Goal: Task Accomplishment & Management: Manage account settings

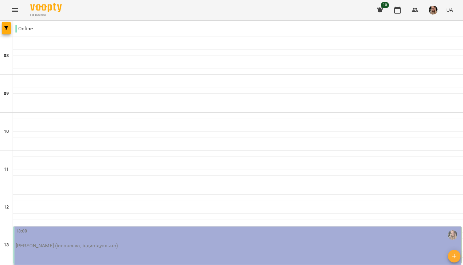
scroll to position [176, 0]
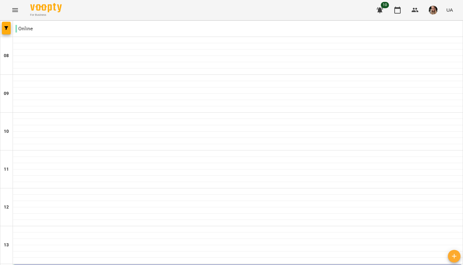
scroll to position [202, 0]
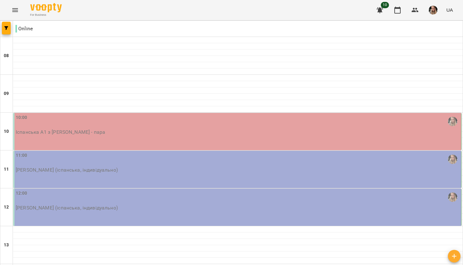
scroll to position [16, 0]
click at [430, 13] on img "button" at bounding box center [433, 10] width 9 height 9
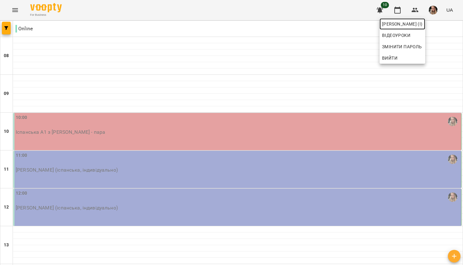
click at [416, 24] on span "[PERSON_NAME] (і)" at bounding box center [402, 24] width 41 height 8
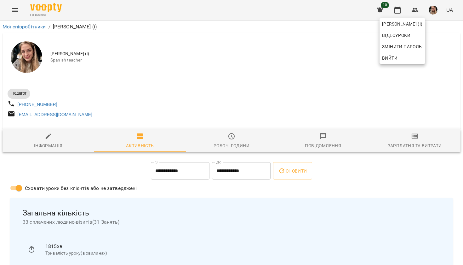
click at [319, 78] on div at bounding box center [231, 132] width 463 height 265
click at [401, 9] on icon "button" at bounding box center [398, 10] width 8 height 8
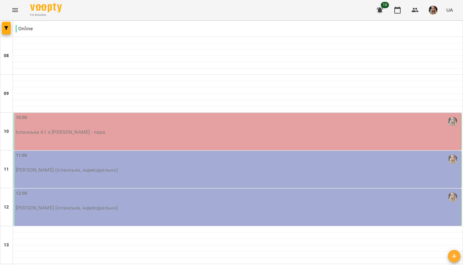
type input "**********"
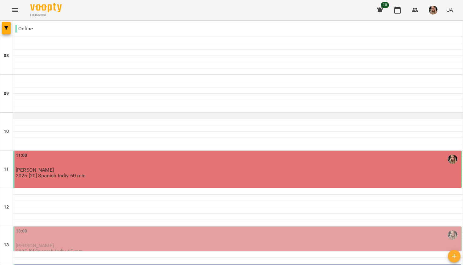
scroll to position [149, 0]
click at [168, 227] on div "13:00" at bounding box center [238, 234] width 444 height 14
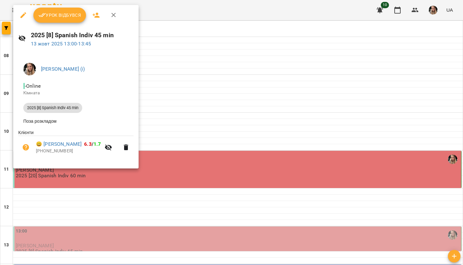
click at [65, 15] on span "Урок відбувся" at bounding box center [59, 15] width 43 height 8
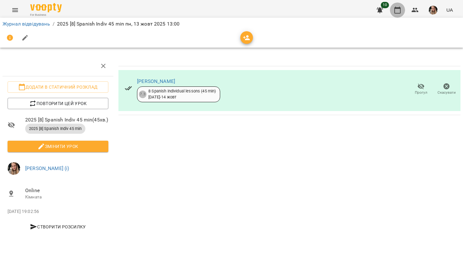
click at [399, 11] on icon "button" at bounding box center [398, 10] width 8 height 8
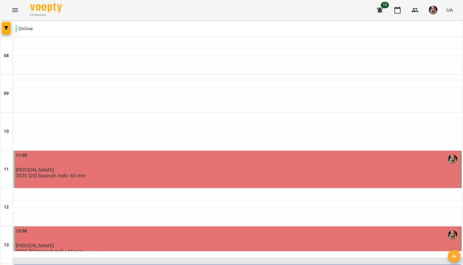
scroll to position [191, 0]
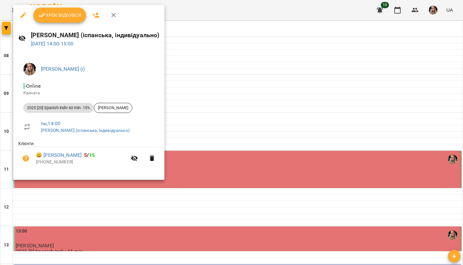
click at [53, 20] on button "Урок відбувся" at bounding box center [59, 15] width 53 height 15
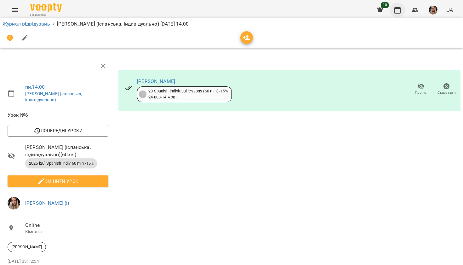
click at [400, 8] on icon "button" at bounding box center [397, 10] width 6 height 7
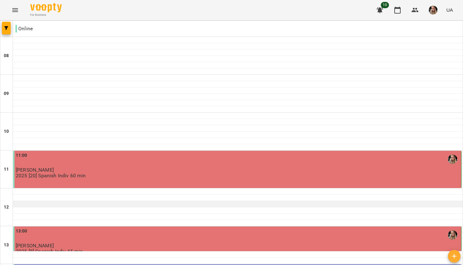
scroll to position [170, 0]
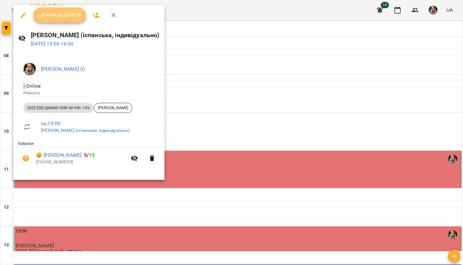
click at [52, 15] on span "Урок відбувся" at bounding box center [59, 15] width 43 height 8
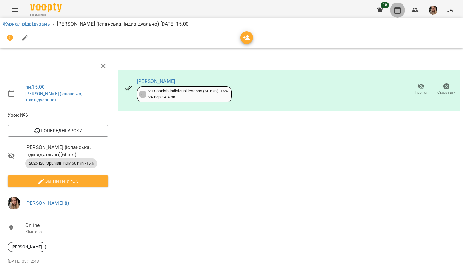
click at [400, 12] on icon "button" at bounding box center [398, 10] width 8 height 8
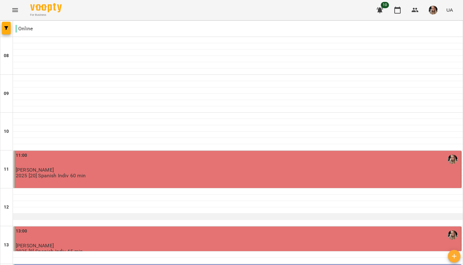
scroll to position [316, 0]
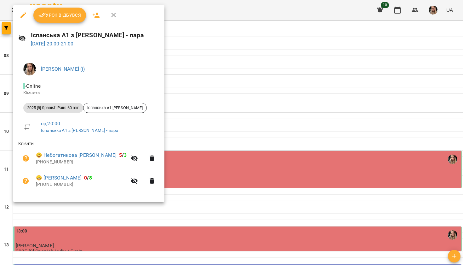
click at [70, 16] on span "Урок відбувся" at bounding box center [59, 15] width 43 height 8
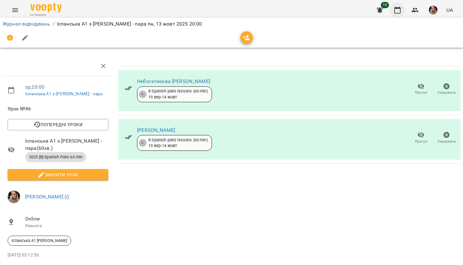
click at [399, 9] on icon "button" at bounding box center [398, 10] width 8 height 8
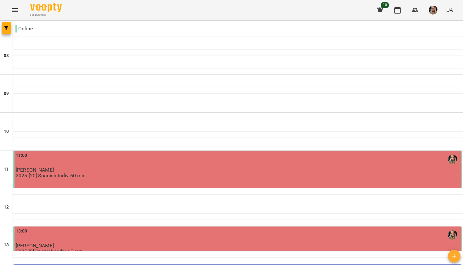
scroll to position [381, 0]
type input "**********"
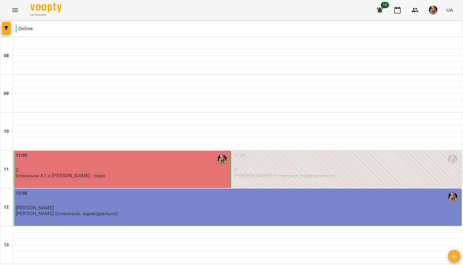
scroll to position [98, 0]
type input "**********"
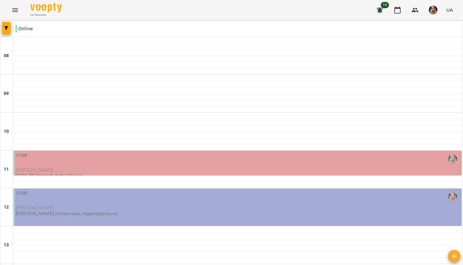
scroll to position [74, 0]
click at [142, 152] on div "11:00" at bounding box center [238, 159] width 444 height 14
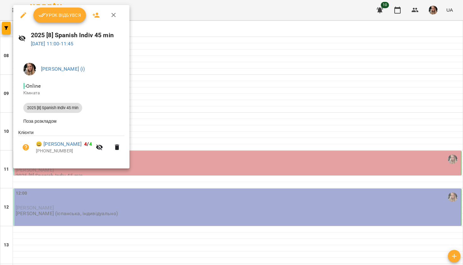
click at [59, 16] on span "Урок відбувся" at bounding box center [59, 15] width 43 height 8
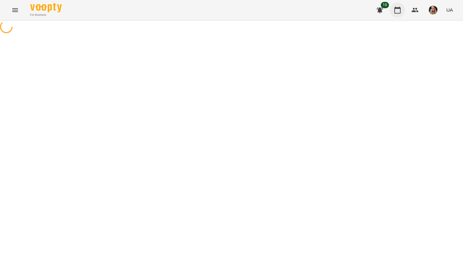
click at [394, 13] on icon "button" at bounding box center [398, 10] width 8 height 8
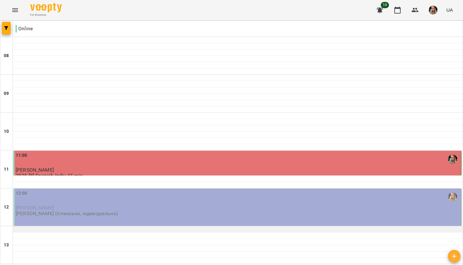
scroll to position [80, 0]
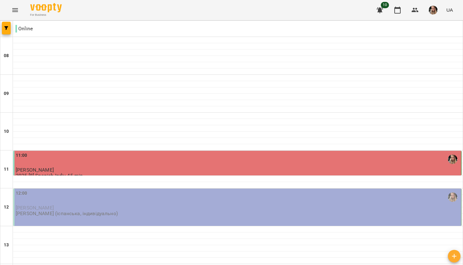
click at [197, 190] on div "12:00 [PERSON_NAME] [PERSON_NAME] (іспанська, індивідуально)" at bounding box center [238, 203] width 444 height 27
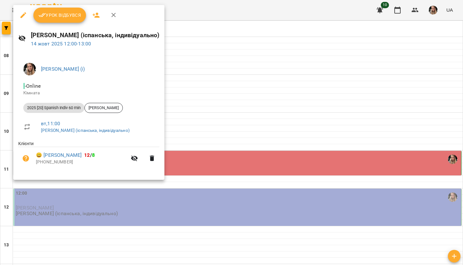
click at [67, 18] on span "Урок відбувся" at bounding box center [59, 15] width 43 height 8
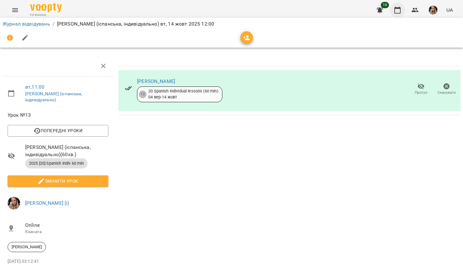
click at [401, 12] on icon "button" at bounding box center [397, 10] width 6 height 7
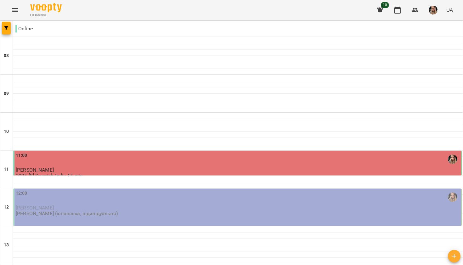
scroll to position [40, 0]
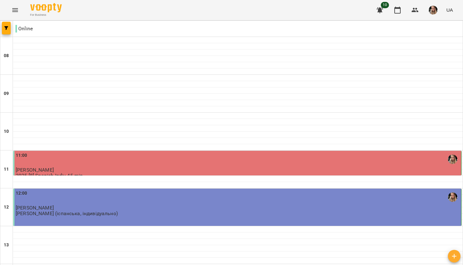
scroll to position [313, 0]
click at [432, 12] on img "button" at bounding box center [433, 10] width 9 height 9
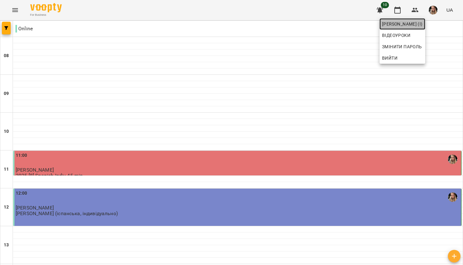
click at [423, 21] on span "[PERSON_NAME] (і)" at bounding box center [402, 24] width 41 height 8
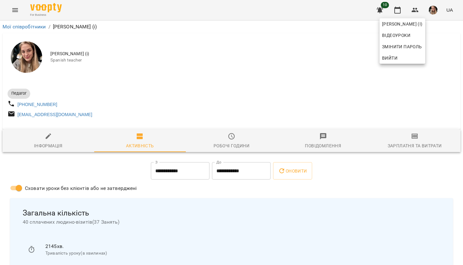
click at [313, 93] on div at bounding box center [231, 132] width 463 height 265
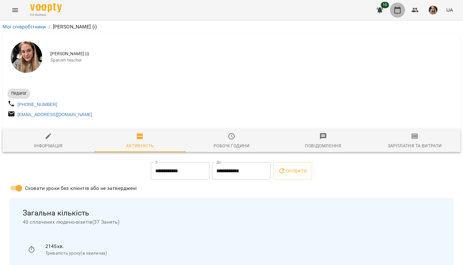
click at [401, 13] on icon "button" at bounding box center [398, 10] width 8 height 8
